Goal: Information Seeking & Learning: Learn about a topic

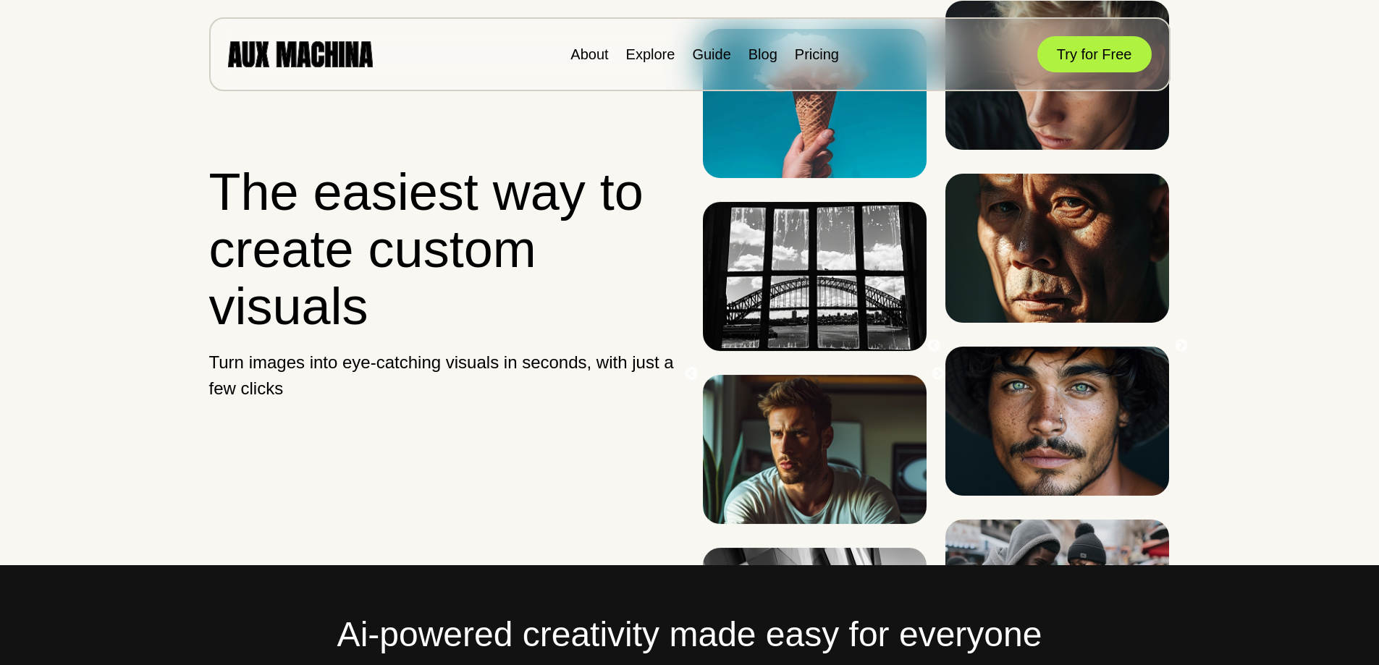
click at [633, 62] on li "Explore" at bounding box center [650, 54] width 49 height 22
click at [640, 57] on link "Explore" at bounding box center [650, 54] width 49 height 16
click at [717, 54] on link "Guide" at bounding box center [711, 54] width 38 height 16
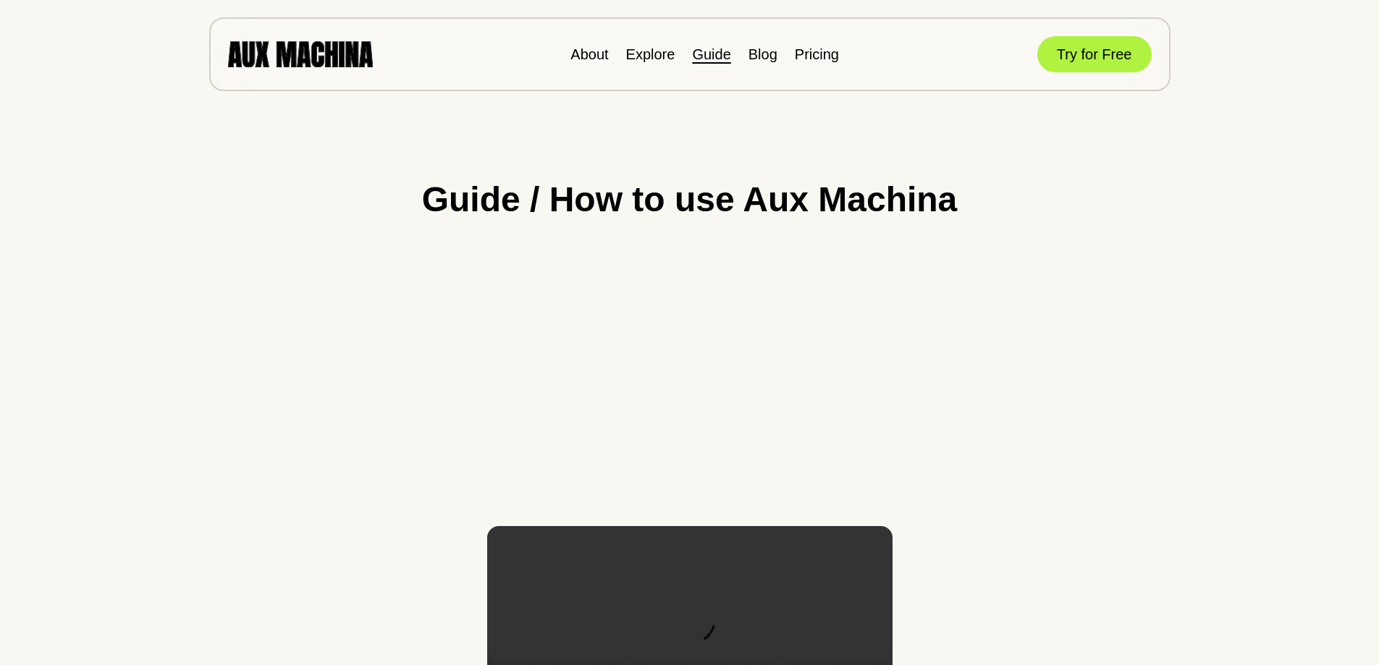
click at [780, 52] on ul "About Explore Guide Blog Pricing" at bounding box center [704, 54] width 269 height 22
click at [769, 54] on link "Blog" at bounding box center [763, 54] width 29 height 16
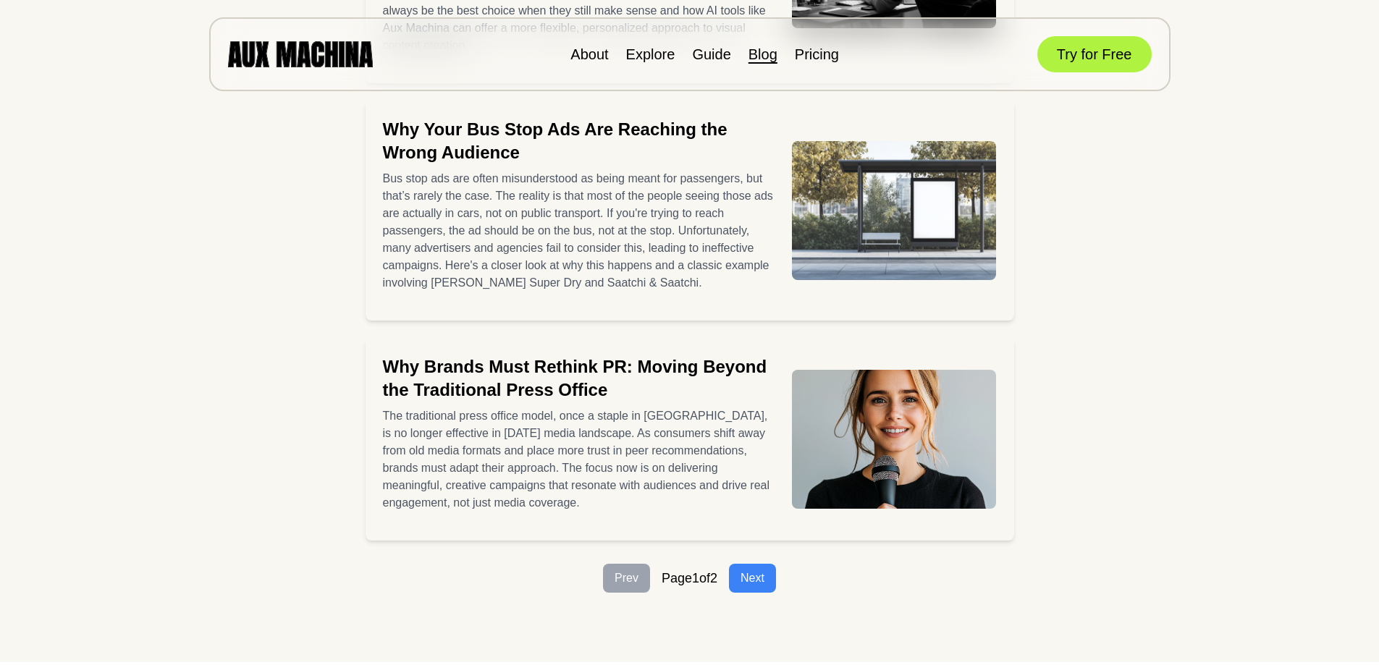
scroll to position [507, 0]
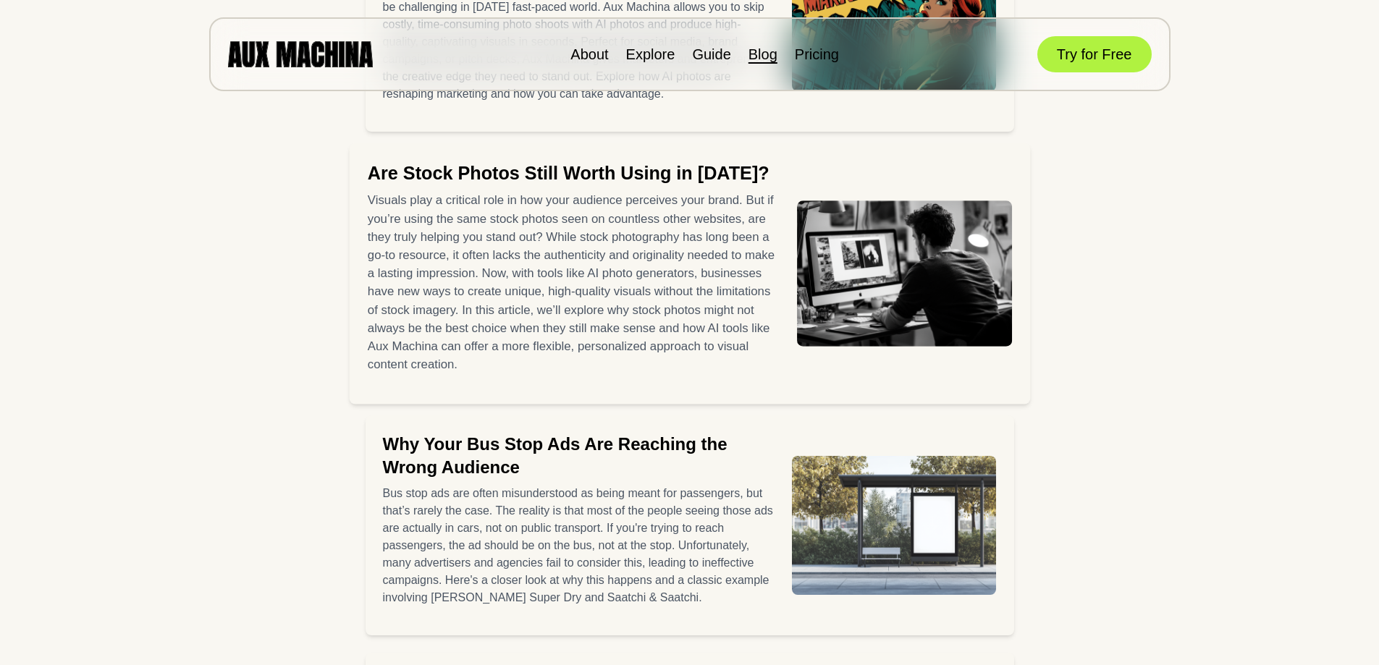
click at [558, 172] on h2 "Are Stock Photos Still Worth Using in [DATE]?" at bounding box center [572, 173] width 411 height 25
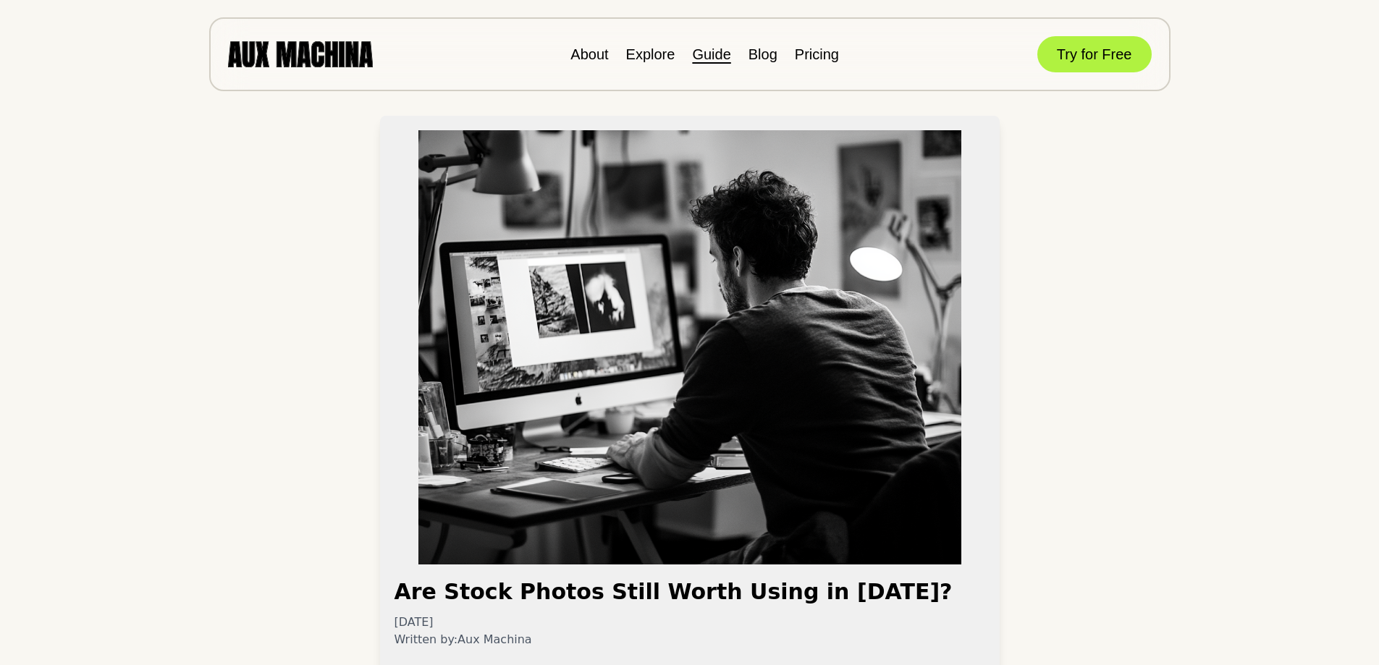
click at [715, 58] on link "Guide" at bounding box center [711, 54] width 38 height 16
